Goal: Task Accomplishment & Management: Use online tool/utility

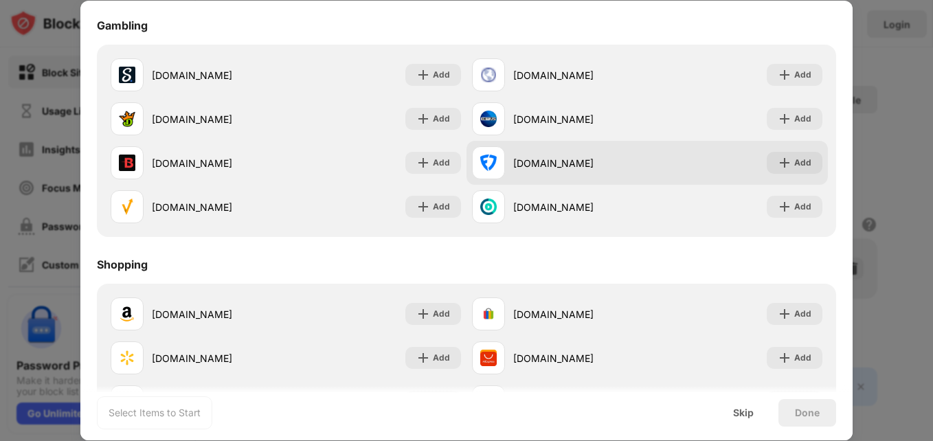
scroll to position [1440, 0]
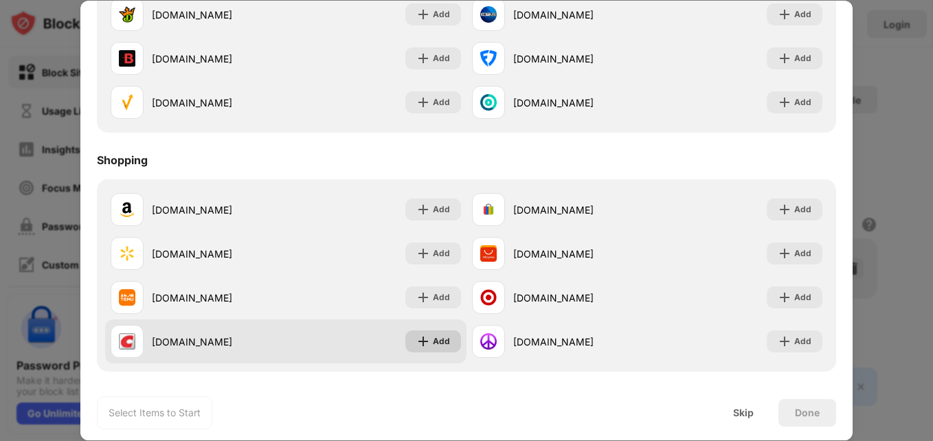
click at [433, 344] on div "Add" at bounding box center [441, 342] width 17 height 14
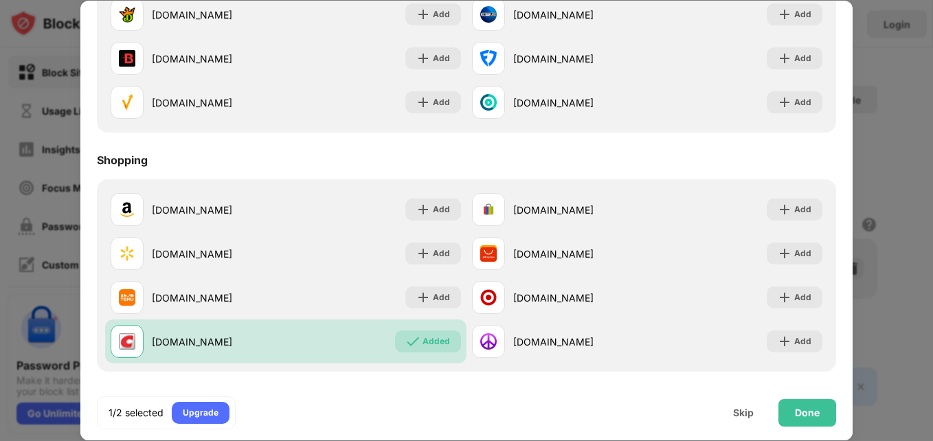
click at [793, 404] on div "Done" at bounding box center [808, 412] width 58 height 27
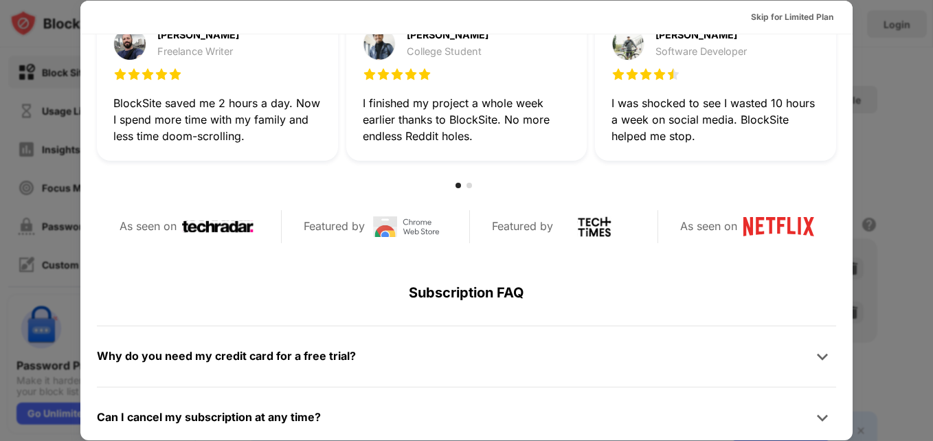
scroll to position [464, 0]
click at [764, 14] on div "Skip for Limited Plan" at bounding box center [792, 17] width 82 height 14
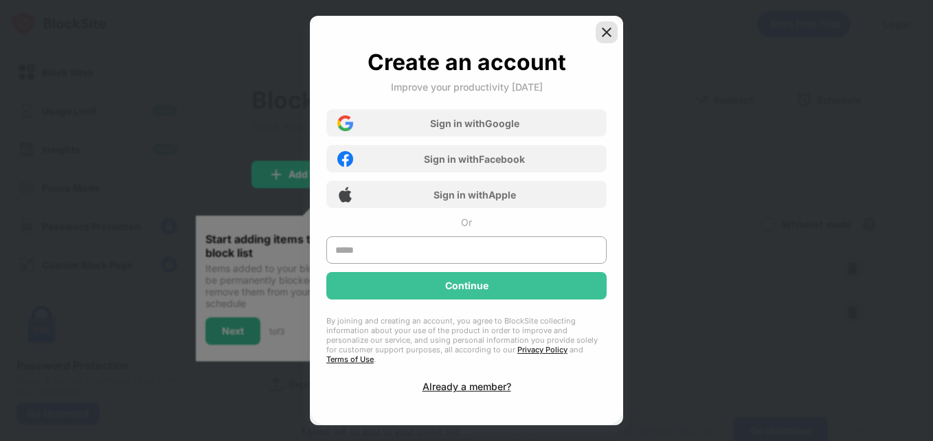
click at [606, 34] on img at bounding box center [607, 32] width 14 height 14
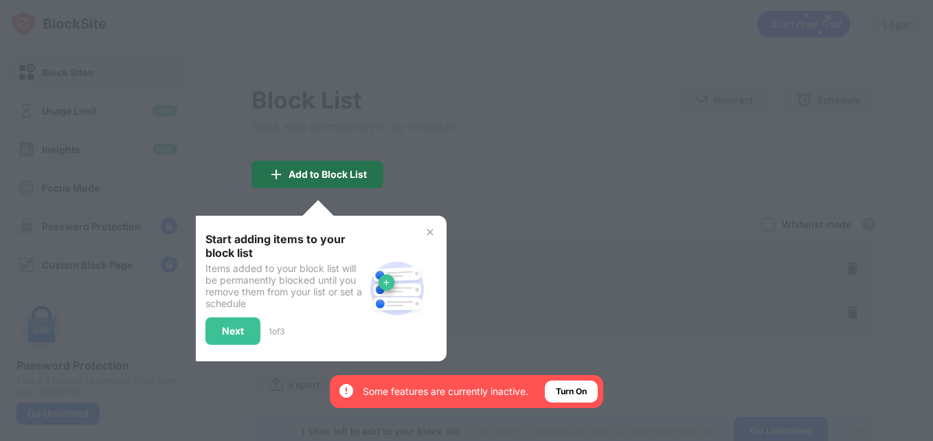
click at [323, 183] on div "Add to Block List" at bounding box center [317, 174] width 132 height 27
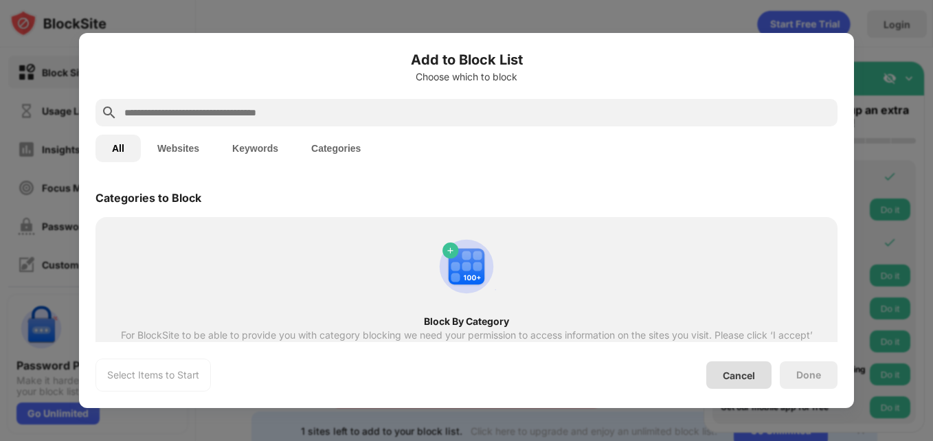
click at [729, 373] on div "Cancel" at bounding box center [739, 376] width 32 height 12
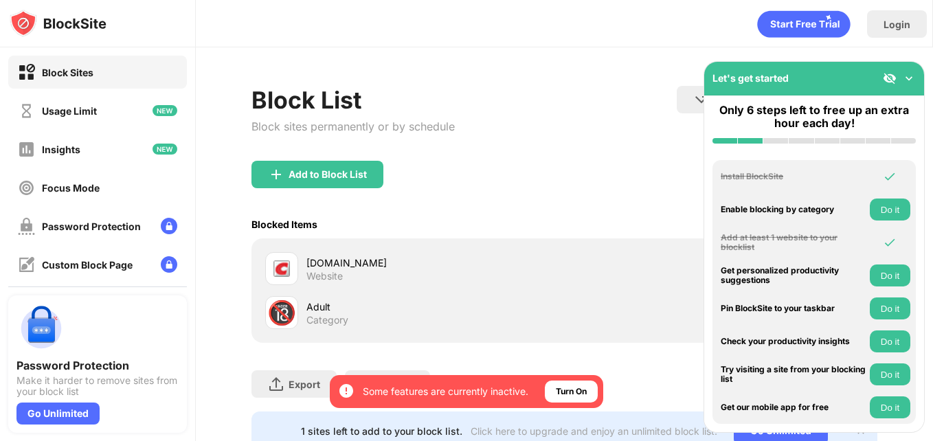
scroll to position [58, 0]
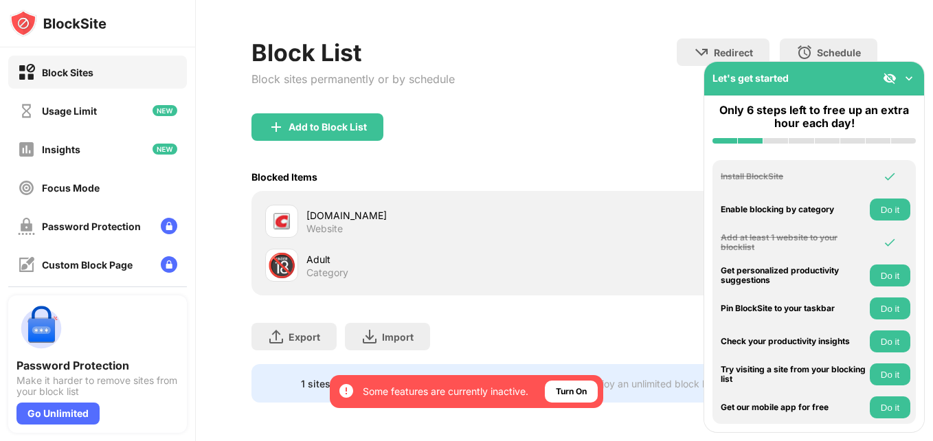
click at [908, 78] on img at bounding box center [909, 78] width 14 height 14
click at [891, 76] on div "Block List Block sites permanently or by schedule Redirect Choose a site to be …" at bounding box center [564, 220] width 737 height 441
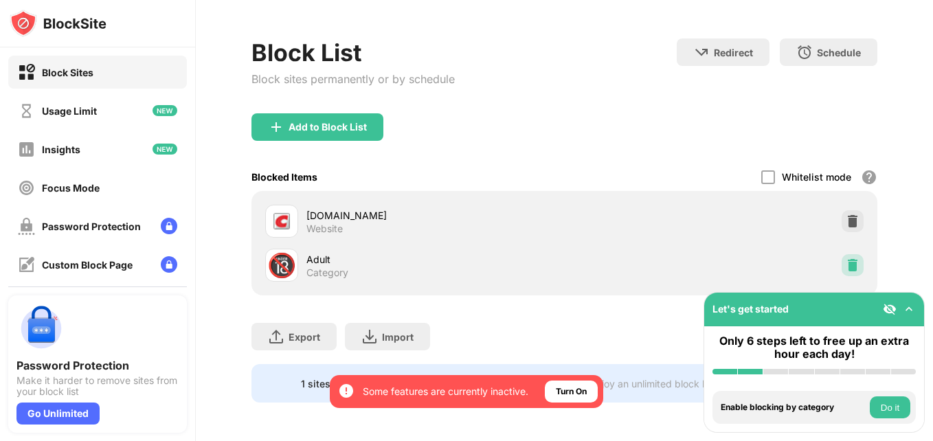
click at [846, 258] on img at bounding box center [853, 265] width 14 height 14
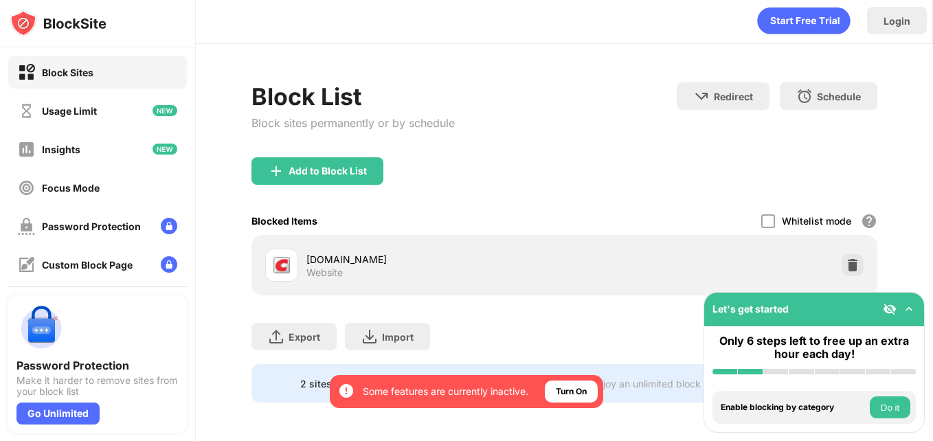
scroll to position [14, 0]
click at [156, 149] on img at bounding box center [165, 149] width 25 height 11
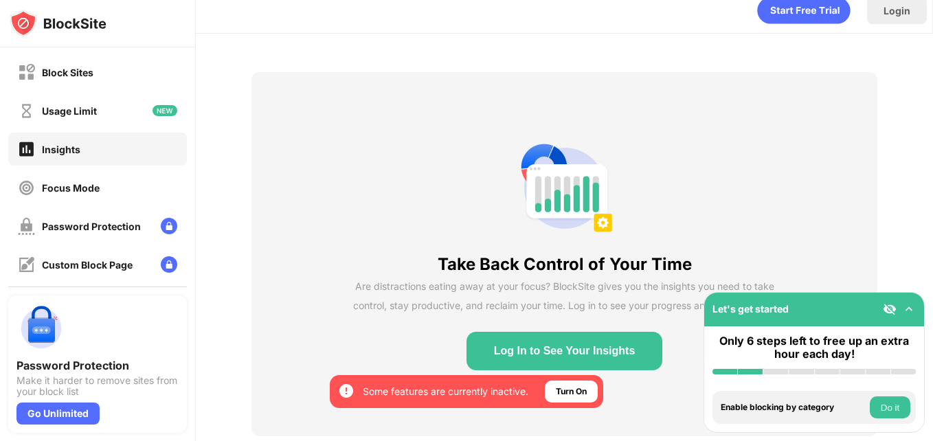
scroll to position [58, 0]
